Goal: Task Accomplishment & Management: Use online tool/utility

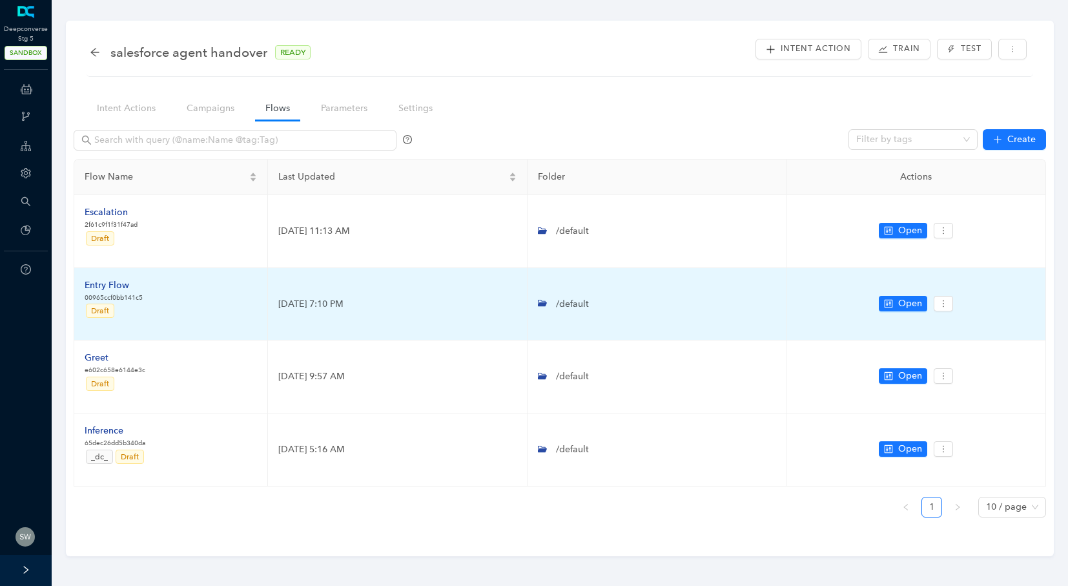
click at [103, 283] on div "Entry Flow" at bounding box center [114, 285] width 58 height 14
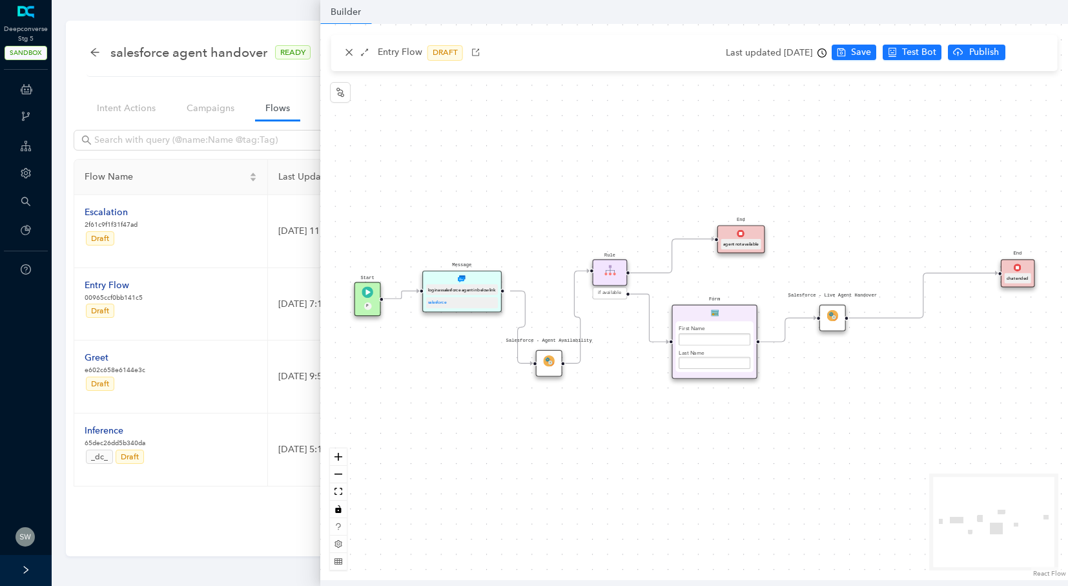
click at [544, 362] on img at bounding box center [550, 361] width 12 height 12
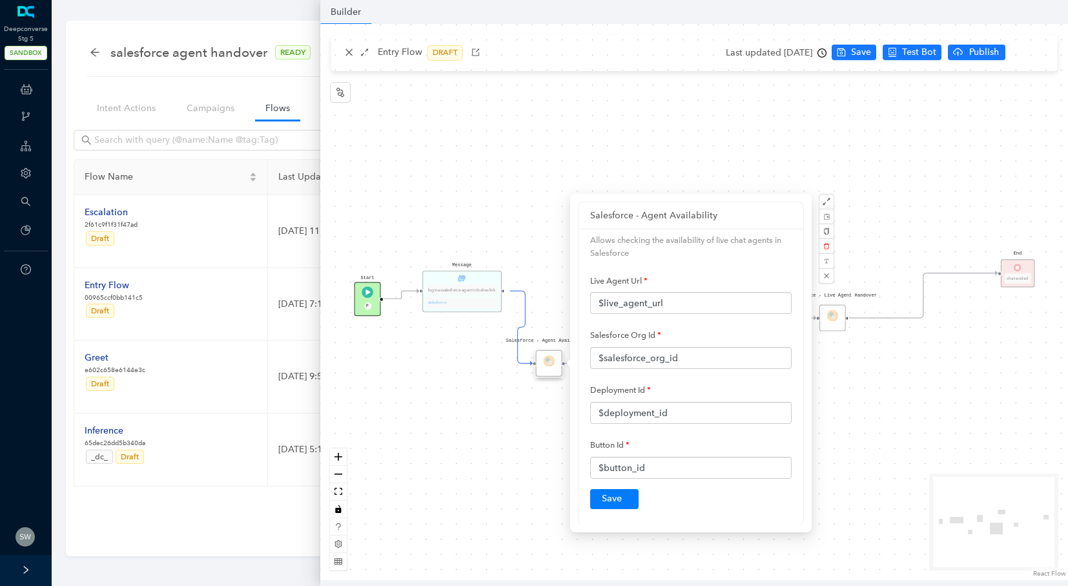
click at [369, 311] on div "Start P" at bounding box center [368, 299] width 26 height 34
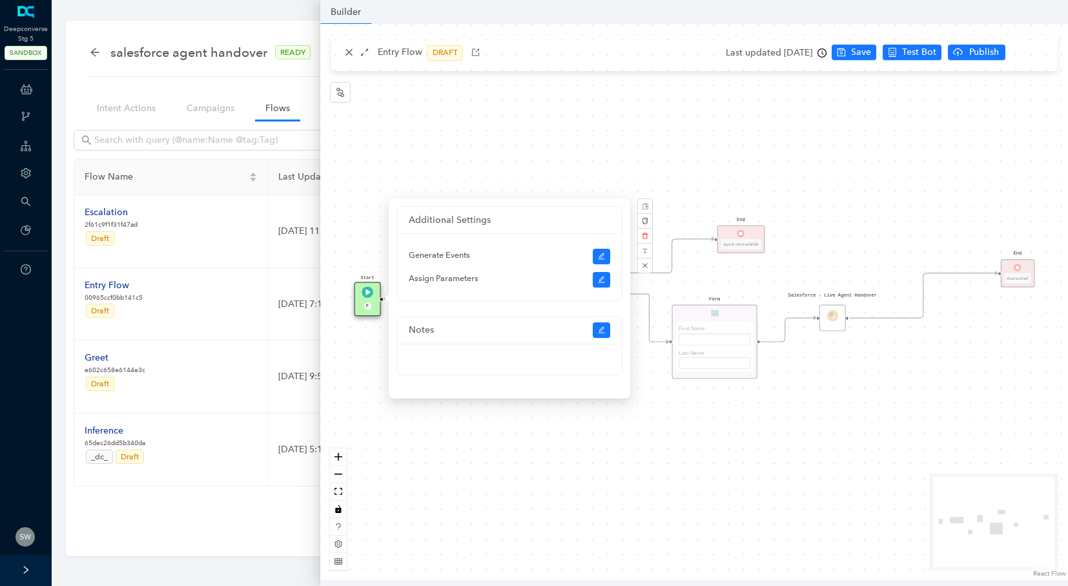
click at [371, 310] on div "P" at bounding box center [367, 306] width 17 height 9
click at [596, 280] on button "button" at bounding box center [602, 279] width 18 height 15
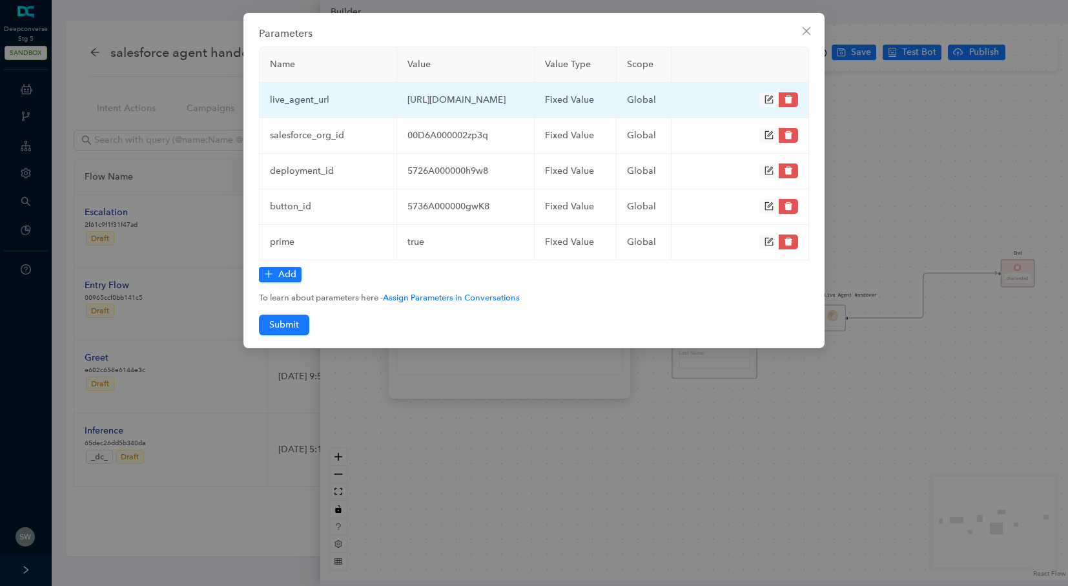
drag, startPoint x: 425, startPoint y: 127, endPoint x: 406, endPoint y: 96, distance: 36.2
click at [406, 96] on td "https://d.la4-c2-ph2.salesforceliveagent.com" at bounding box center [466, 101] width 138 height 36
copy td "https://d.la4-c2-ph2.salesforceliveagent.com"
